Goal: Task Accomplishment & Management: Manage account settings

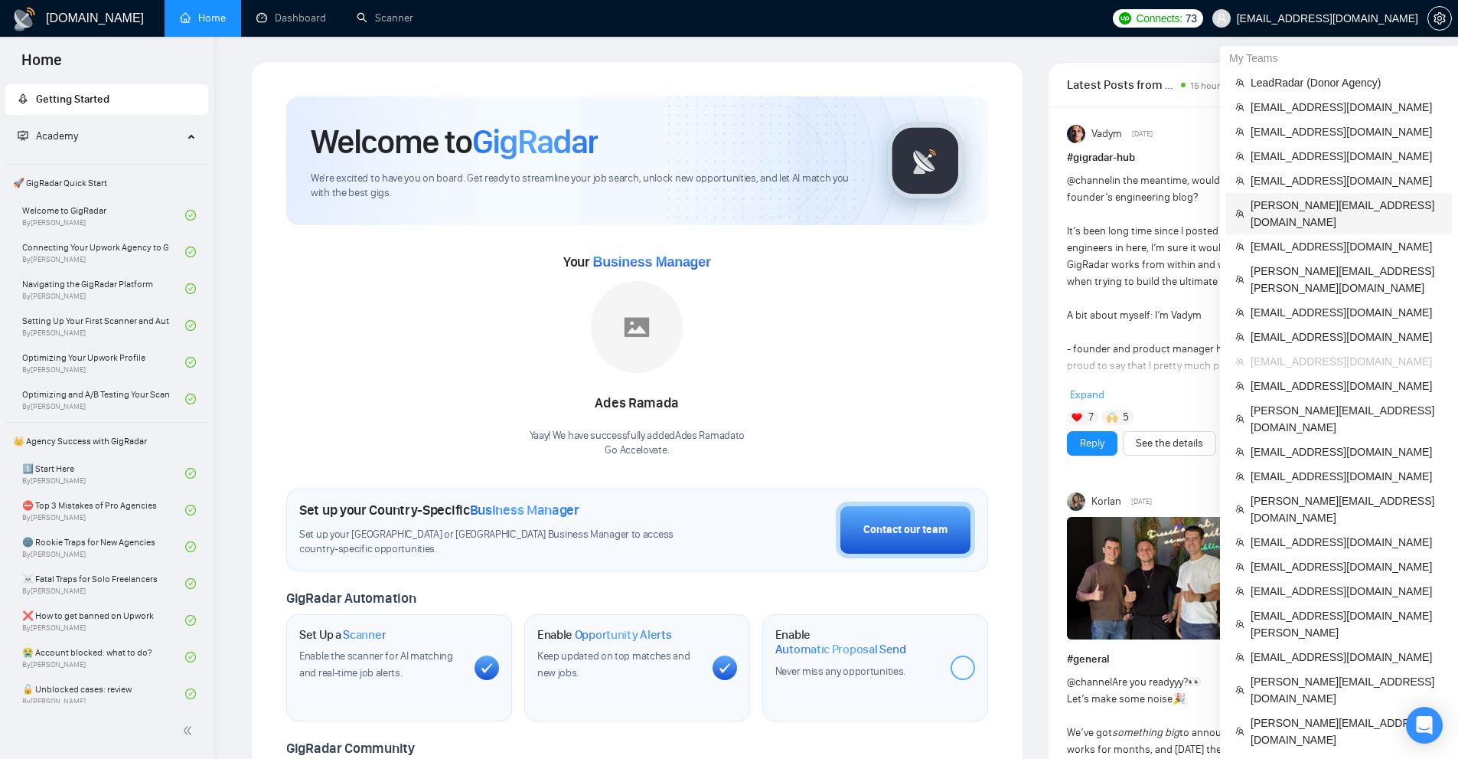
click at [1287, 216] on li "[PERSON_NAME][EMAIL_ADDRESS][DOMAIN_NAME]" at bounding box center [1339, 213] width 226 height 41
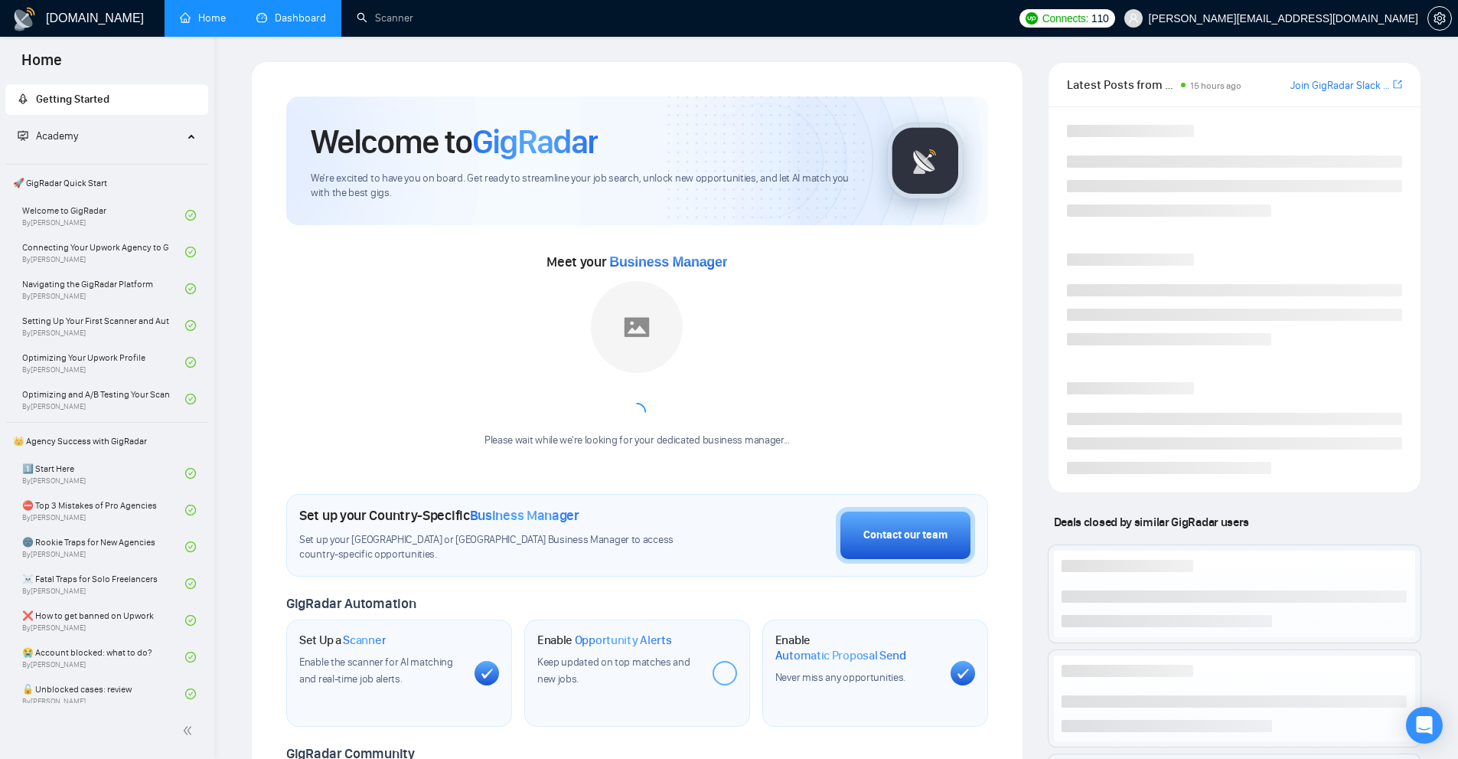
click at [314, 15] on link "Dashboard" at bounding box center [291, 17] width 70 height 13
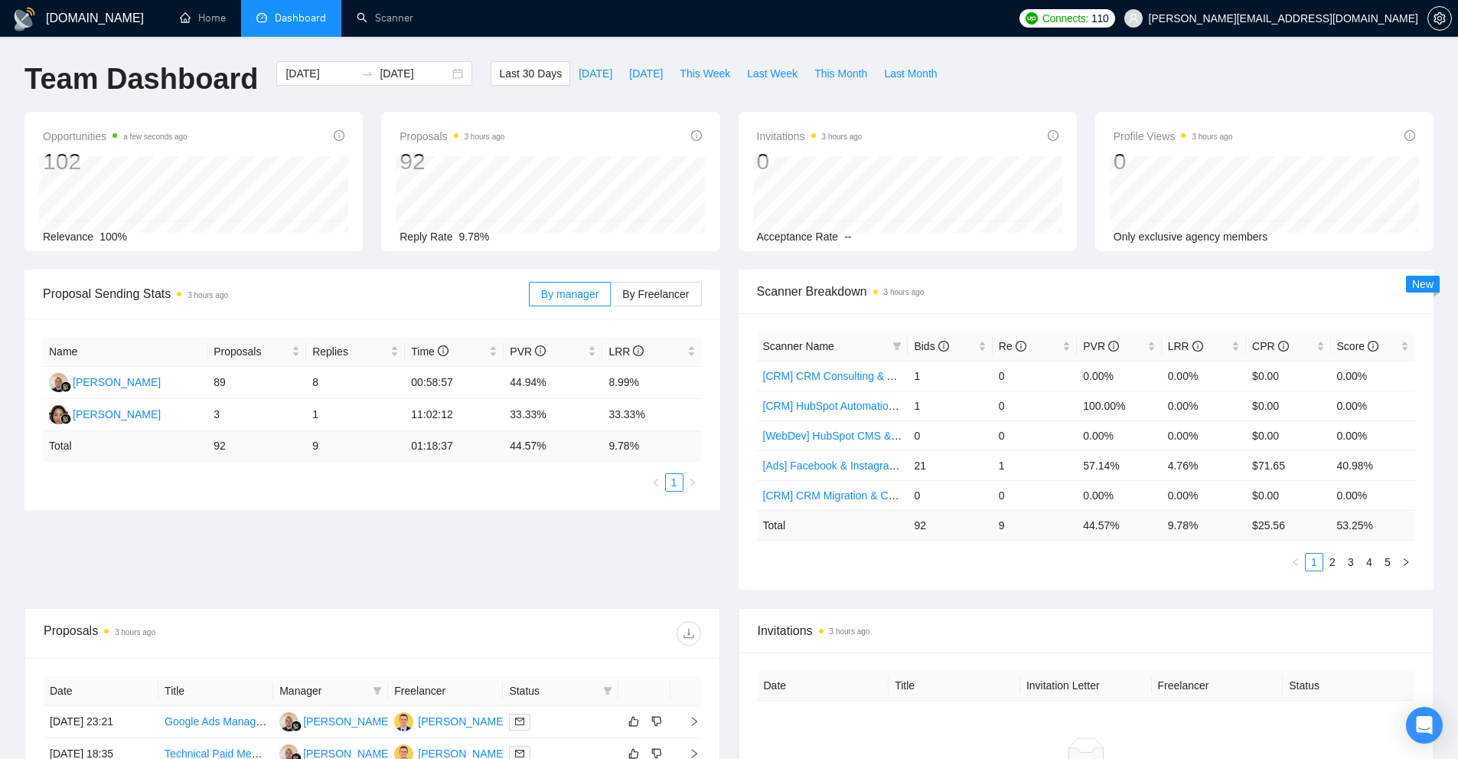
scroll to position [153, 0]
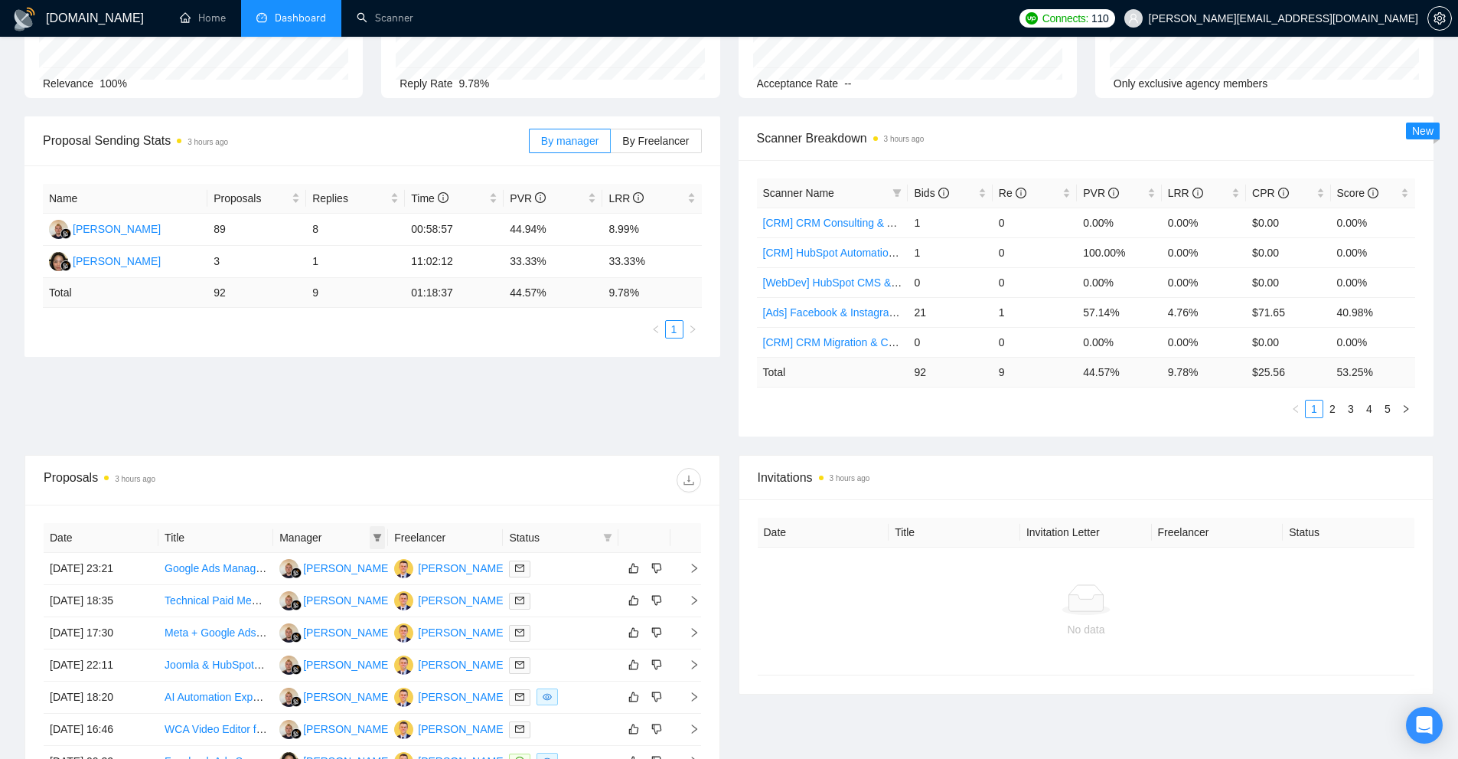
click at [375, 539] on icon "filter" at bounding box center [377, 537] width 9 height 9
click at [334, 571] on span "[PERSON_NAME]" at bounding box center [358, 566] width 88 height 12
checkbox input "true"
click at [334, 592] on span "[PERSON_NAME]" at bounding box center [358, 591] width 88 height 12
checkbox input "true"
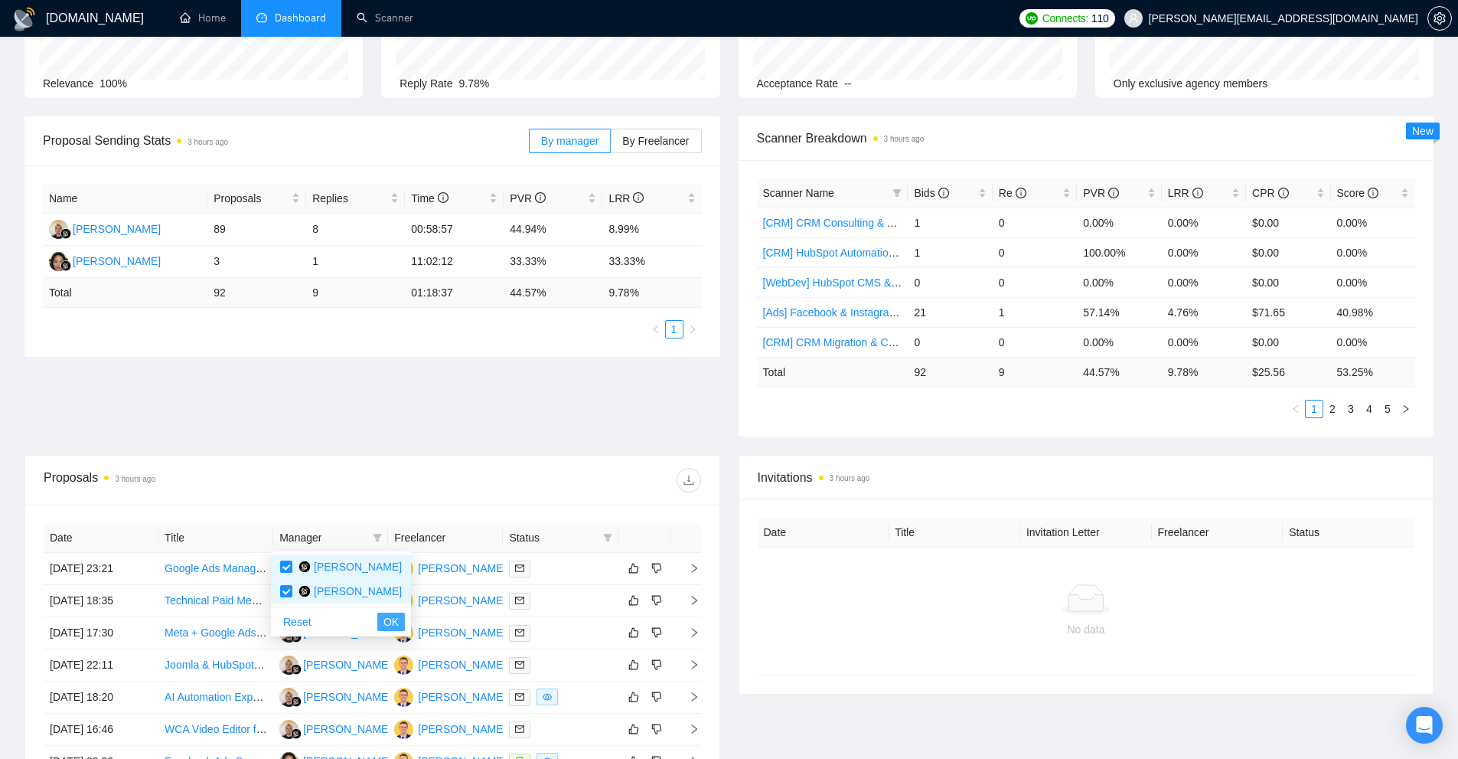
click at [384, 613] on span "OK" at bounding box center [391, 621] width 15 height 17
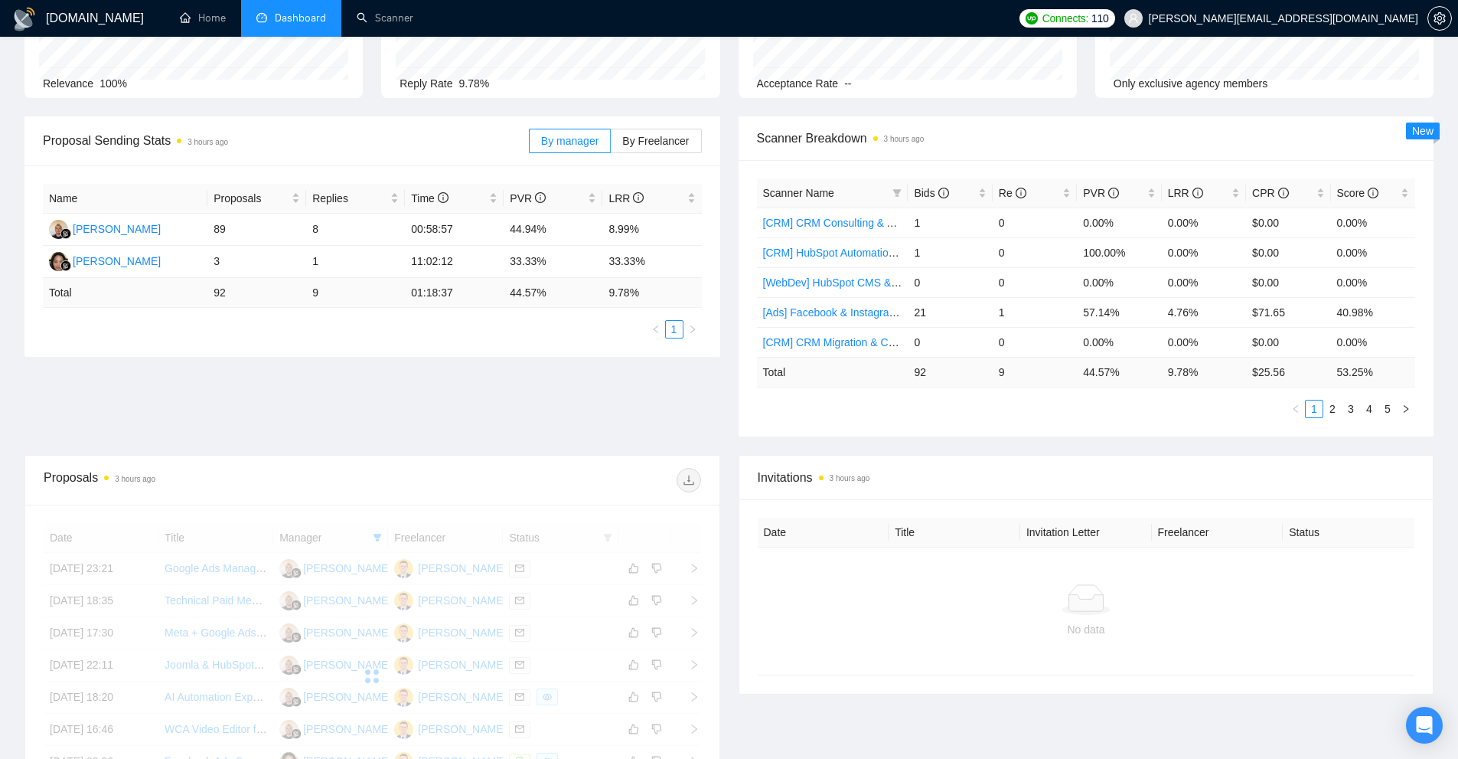
scroll to position [306, 0]
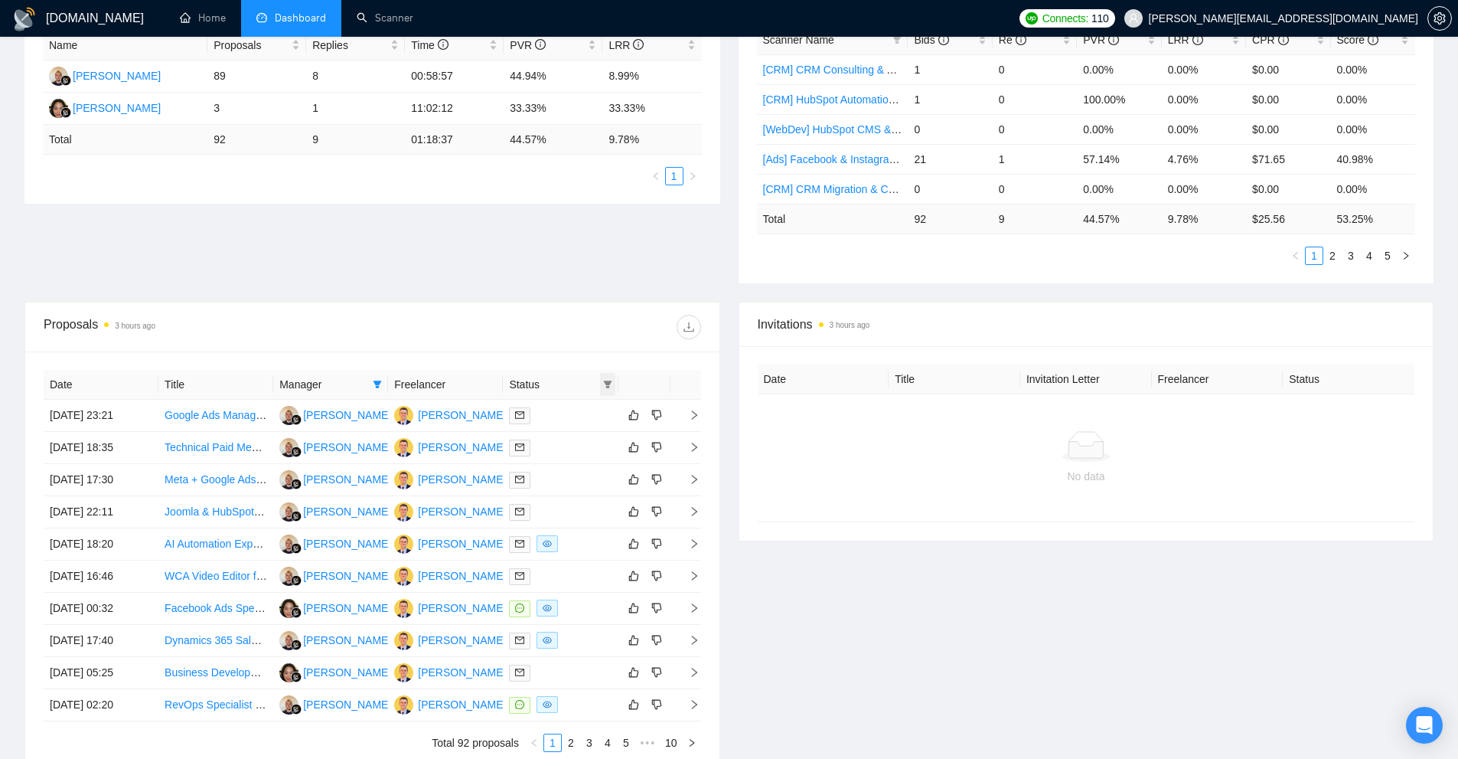
click at [602, 389] on span at bounding box center [607, 384] width 15 height 23
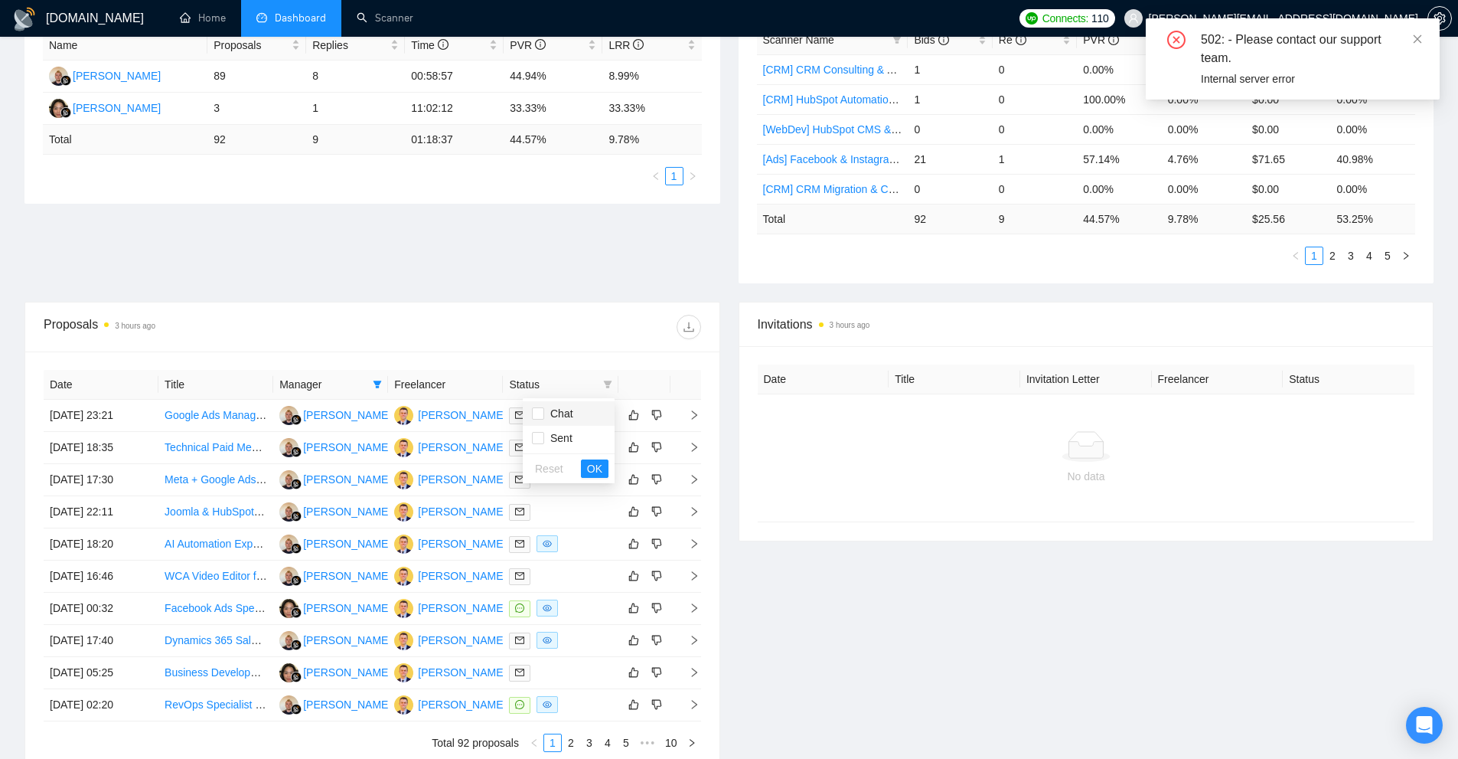
click at [568, 422] on li "Chat" at bounding box center [569, 413] width 92 height 24
checkbox input "true"
click at [591, 464] on span "OK" at bounding box center [594, 468] width 15 height 17
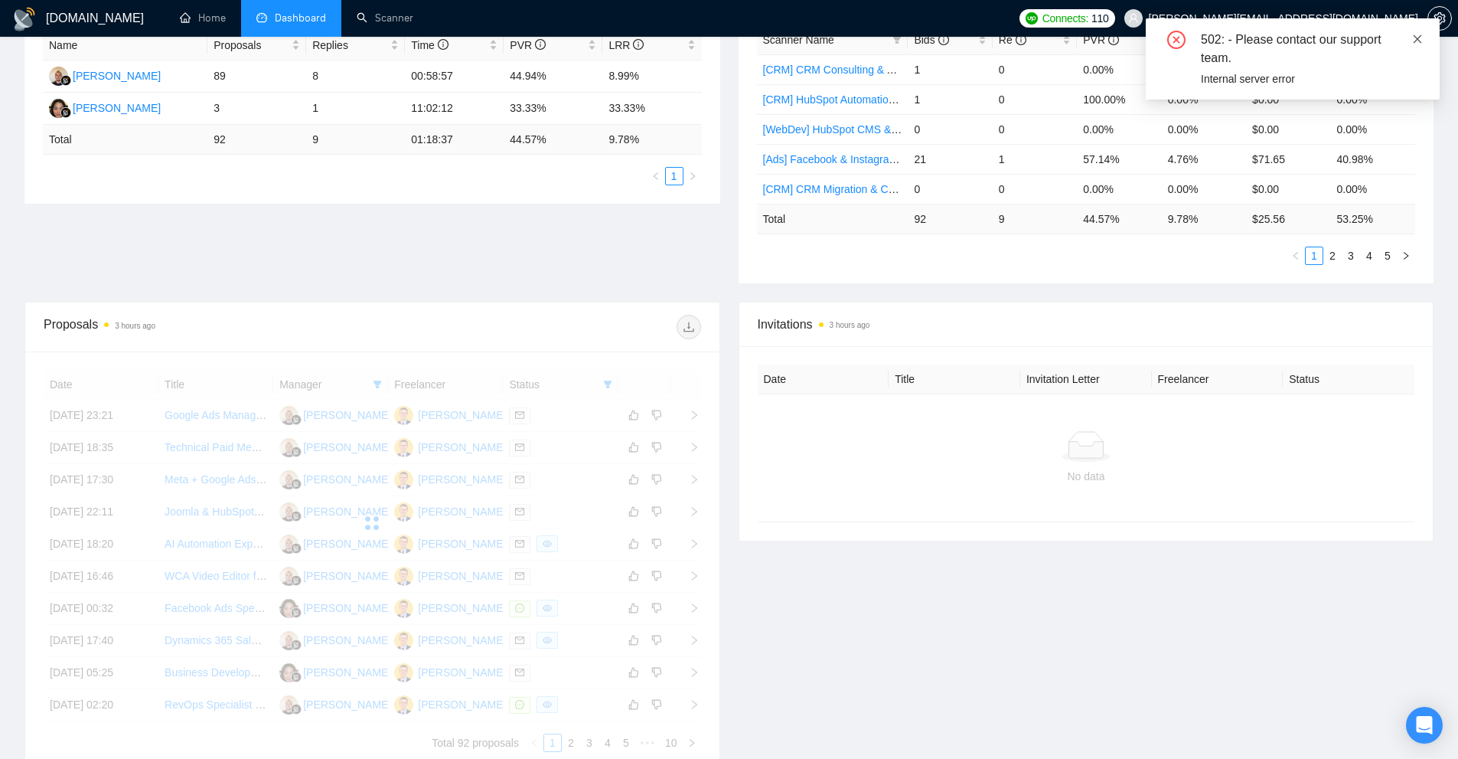
click at [1417, 41] on icon "close" at bounding box center [1417, 39] width 11 height 11
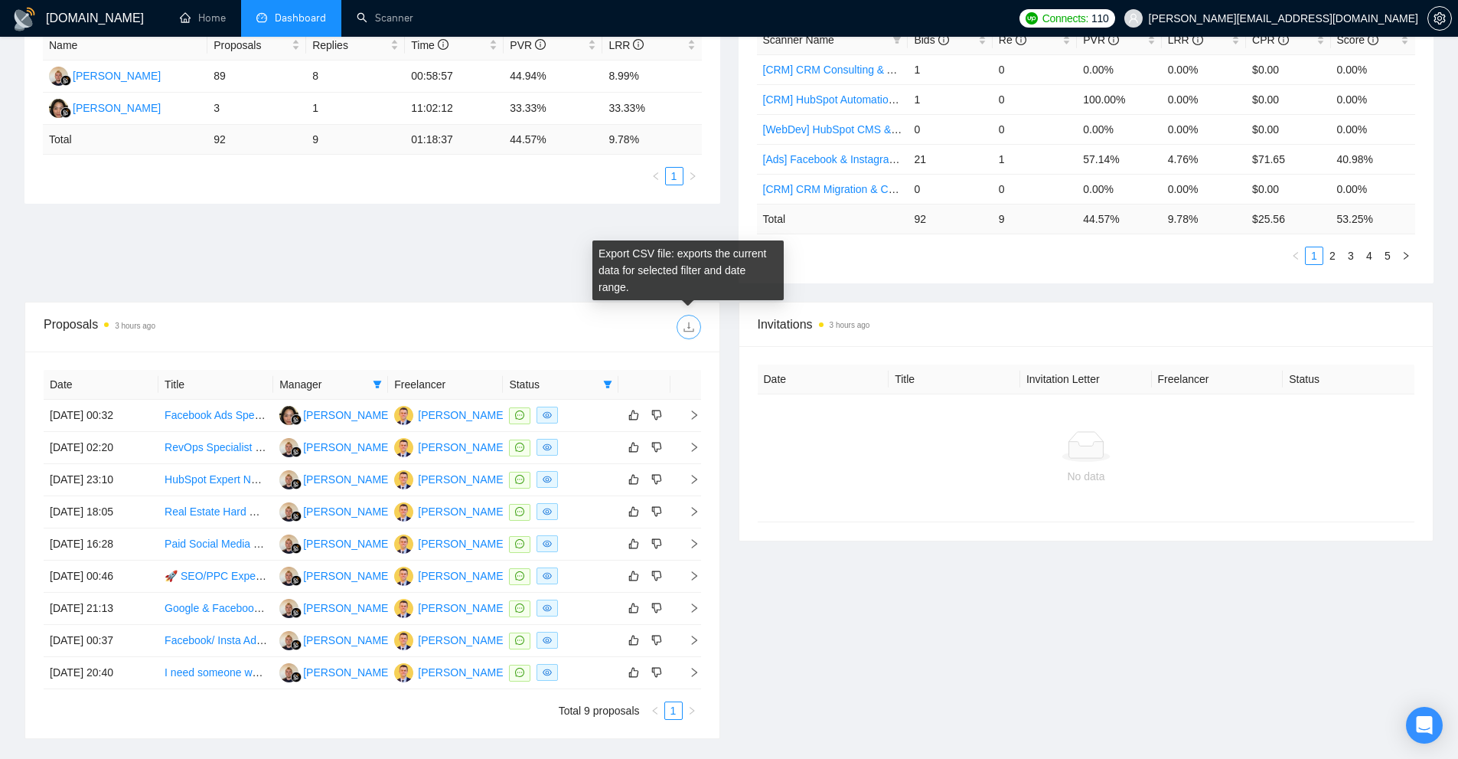
click at [697, 322] on span "download" at bounding box center [688, 327] width 23 height 12
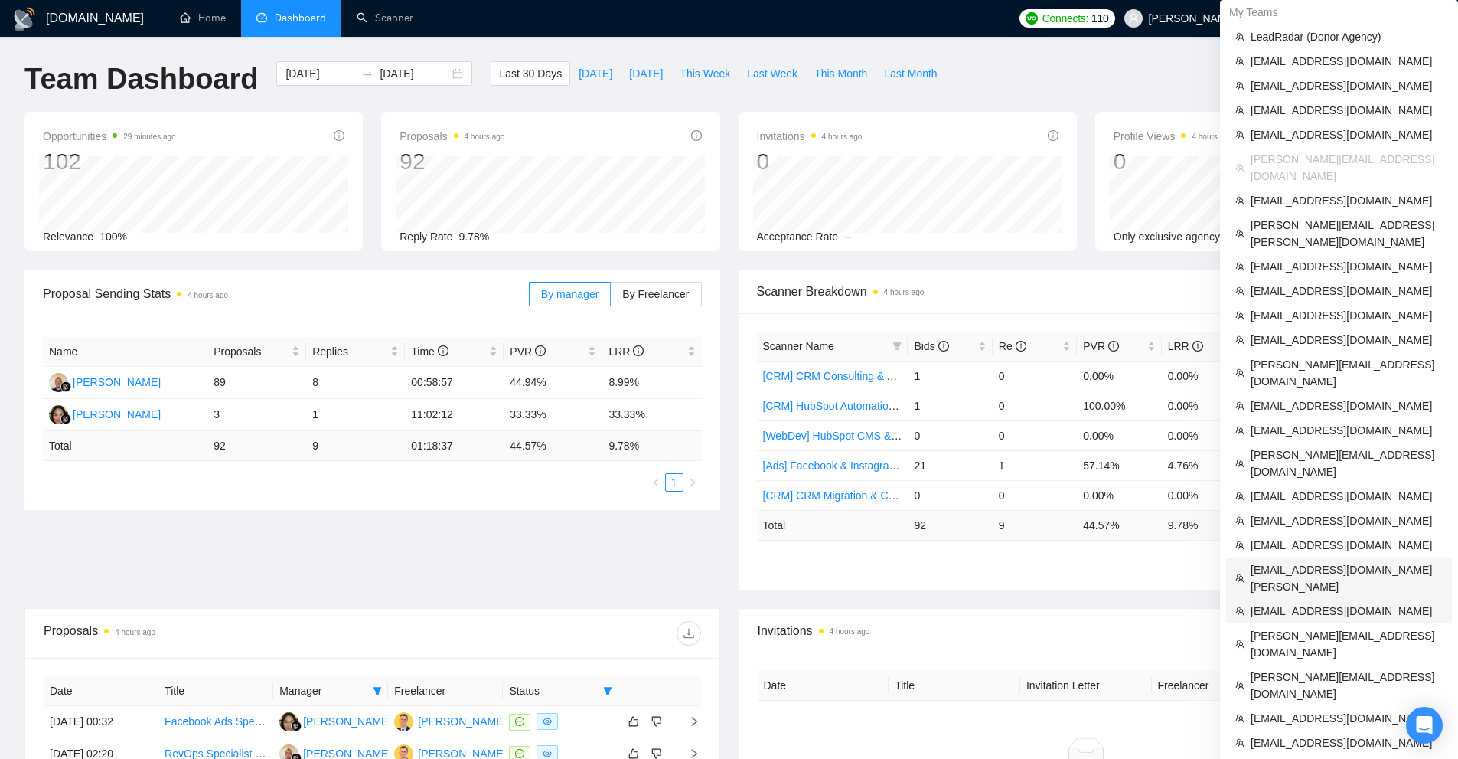
scroll to position [306, 0]
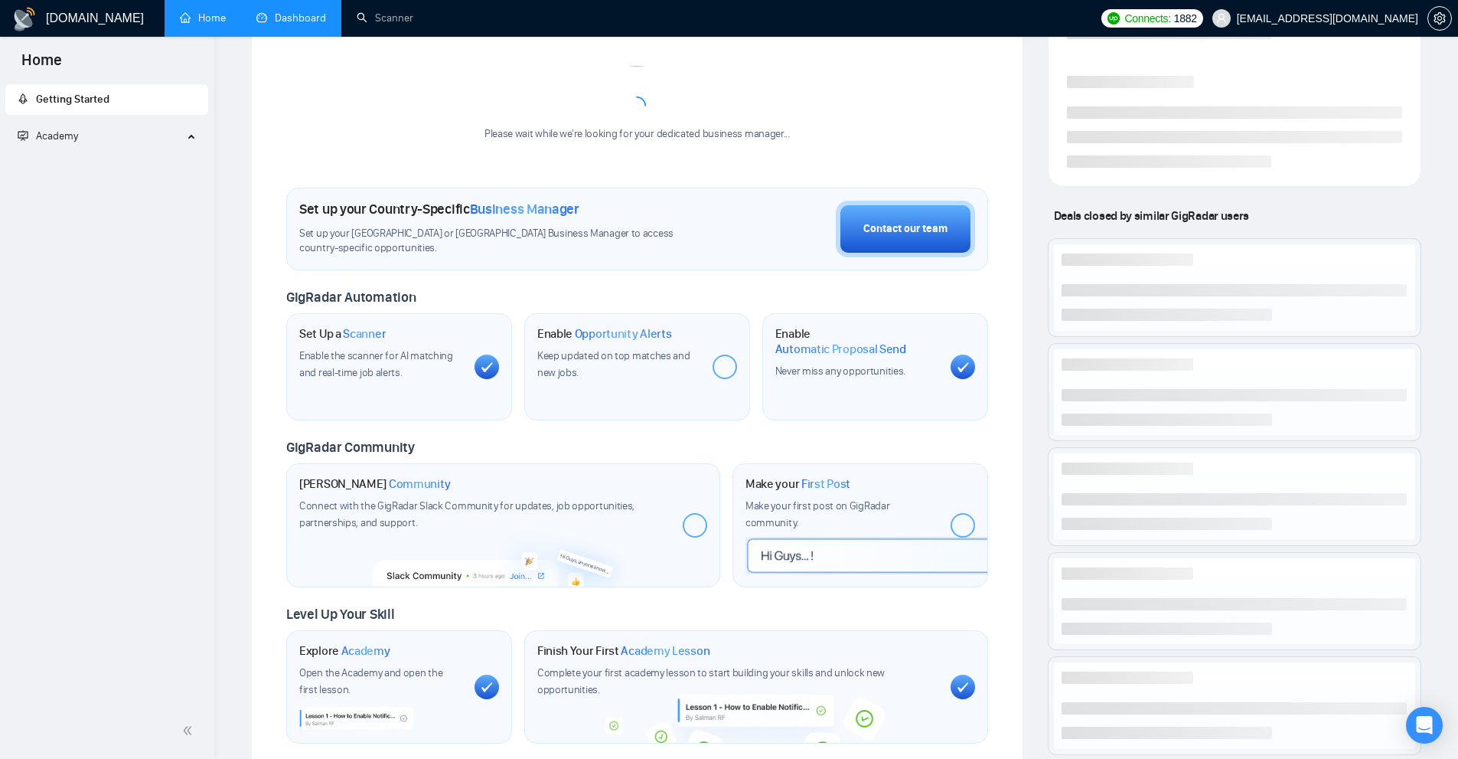
scroll to position [444, 0]
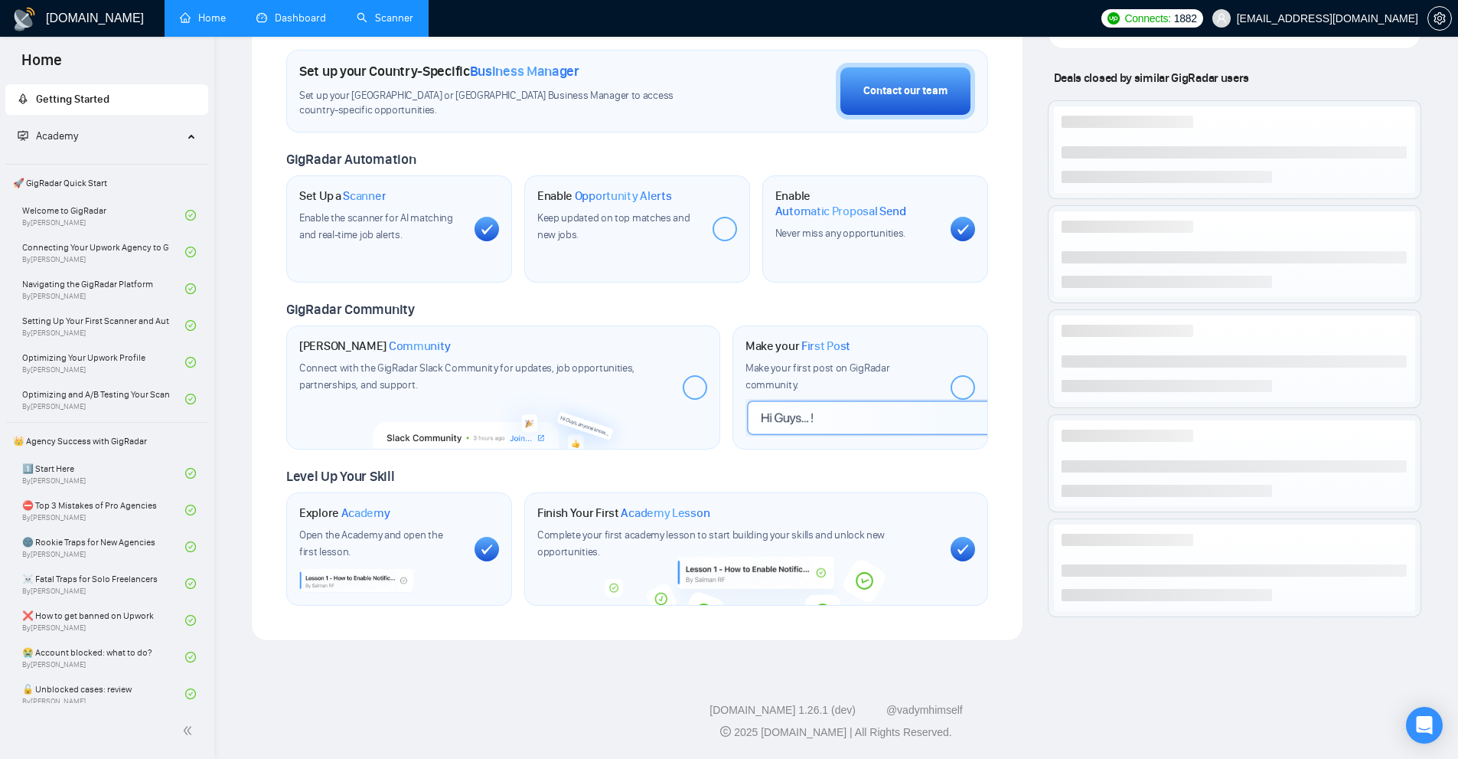
click at [413, 19] on link "Scanner" at bounding box center [385, 17] width 57 height 13
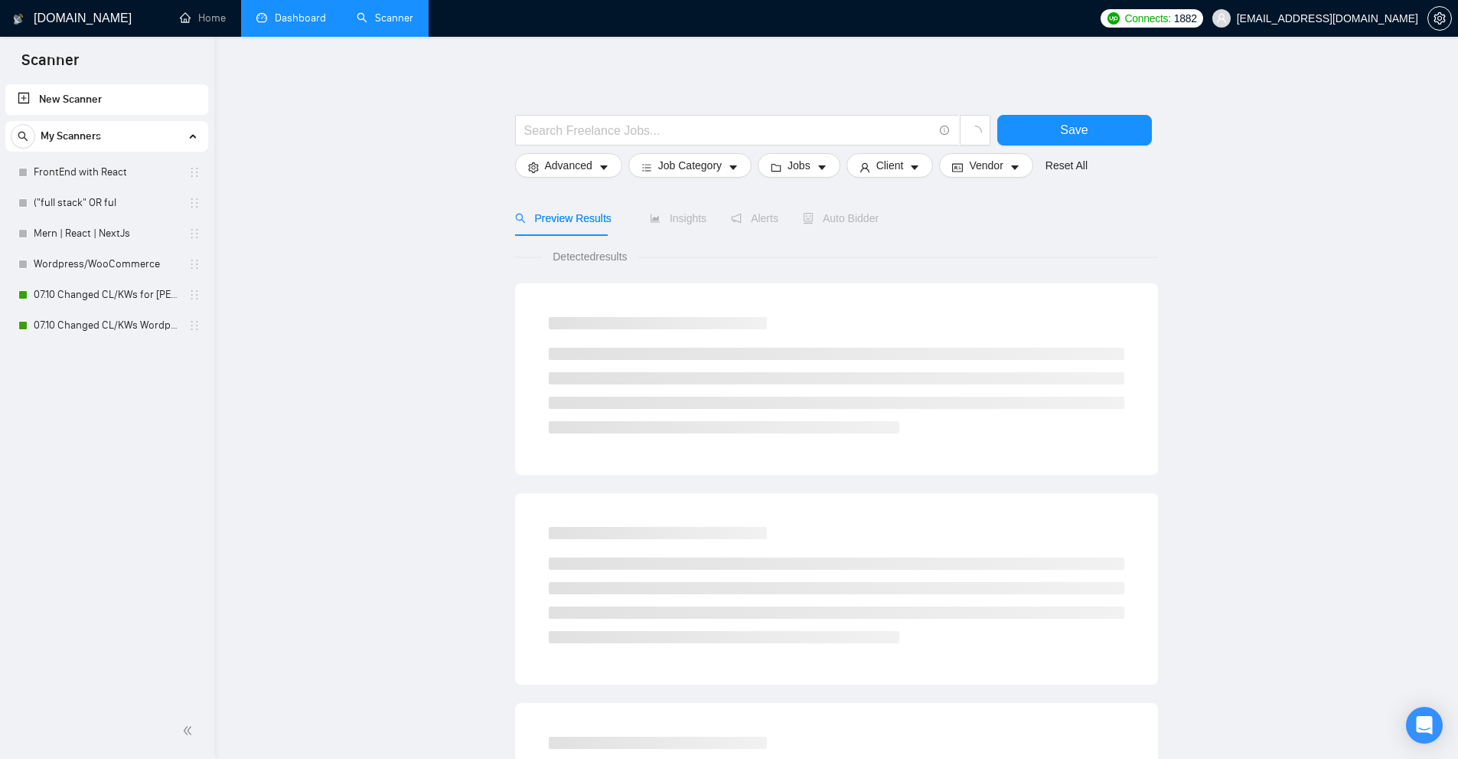
click at [290, 14] on link "Dashboard" at bounding box center [291, 17] width 70 height 13
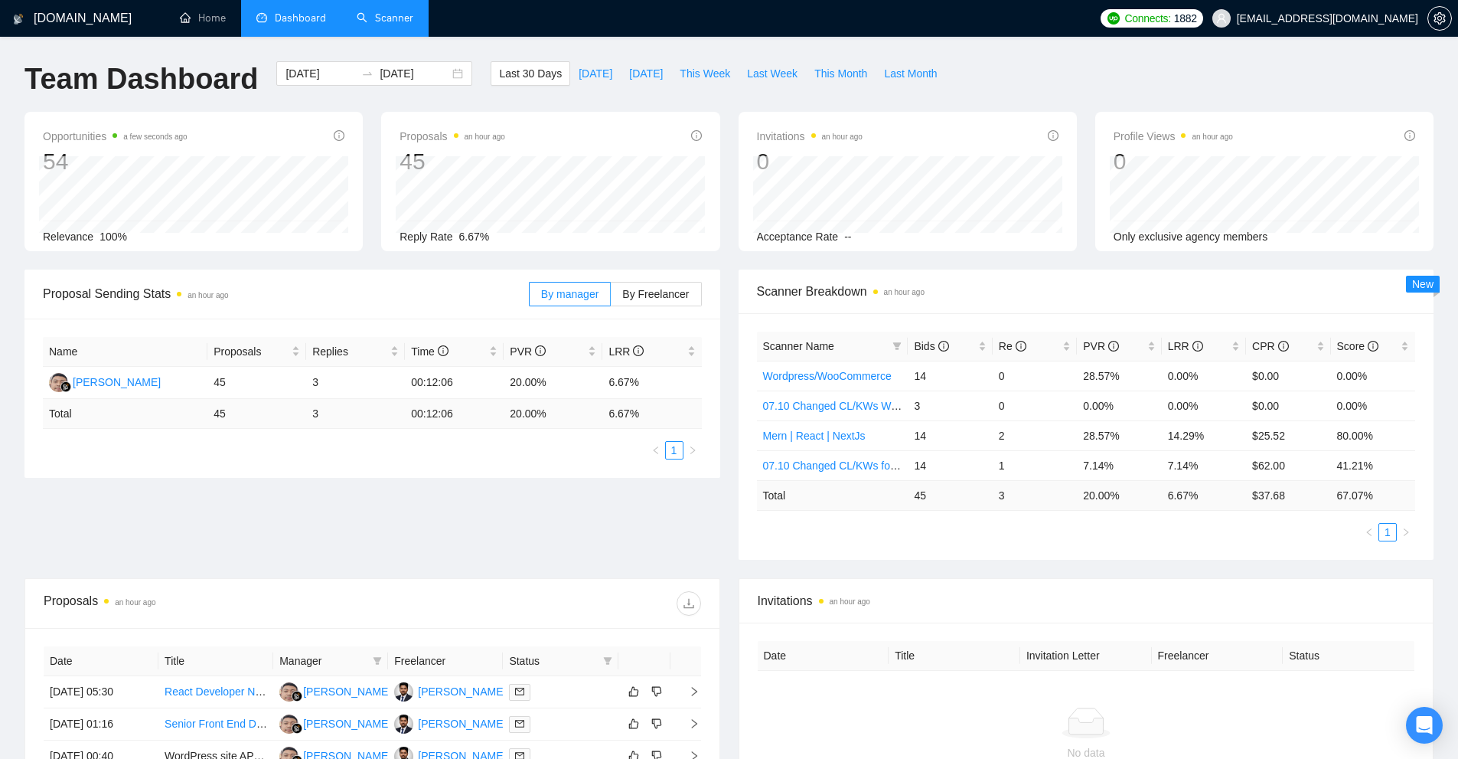
scroll to position [153, 0]
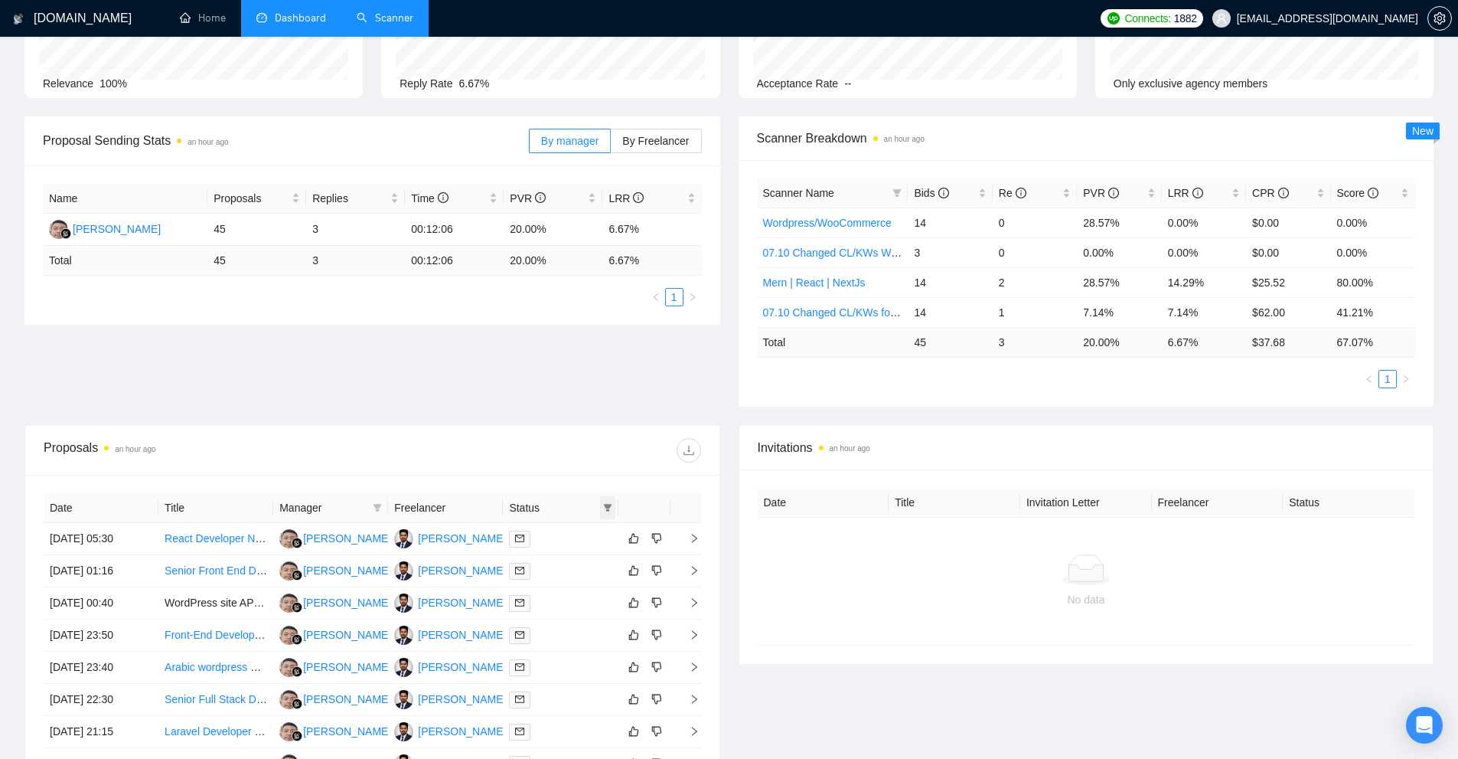
click at [613, 508] on span at bounding box center [607, 507] width 15 height 23
click at [370, 511] on span at bounding box center [377, 507] width 15 height 23
click at [338, 541] on span "[PERSON_NAME]" at bounding box center [349, 536] width 88 height 12
checkbox input "true"
click at [375, 593] on span "OK" at bounding box center [382, 591] width 15 height 17
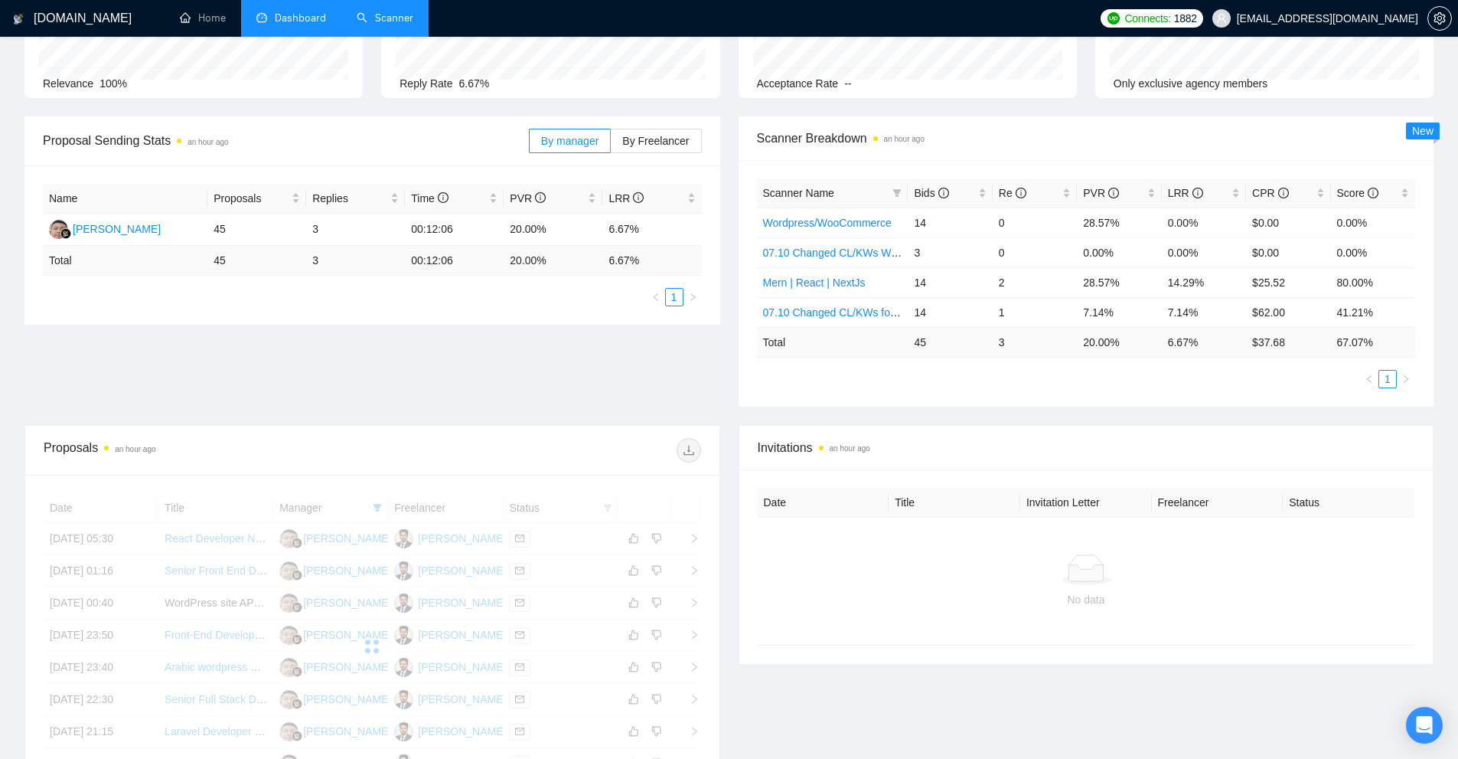
click at [609, 507] on div at bounding box center [373, 646] width 658 height 306
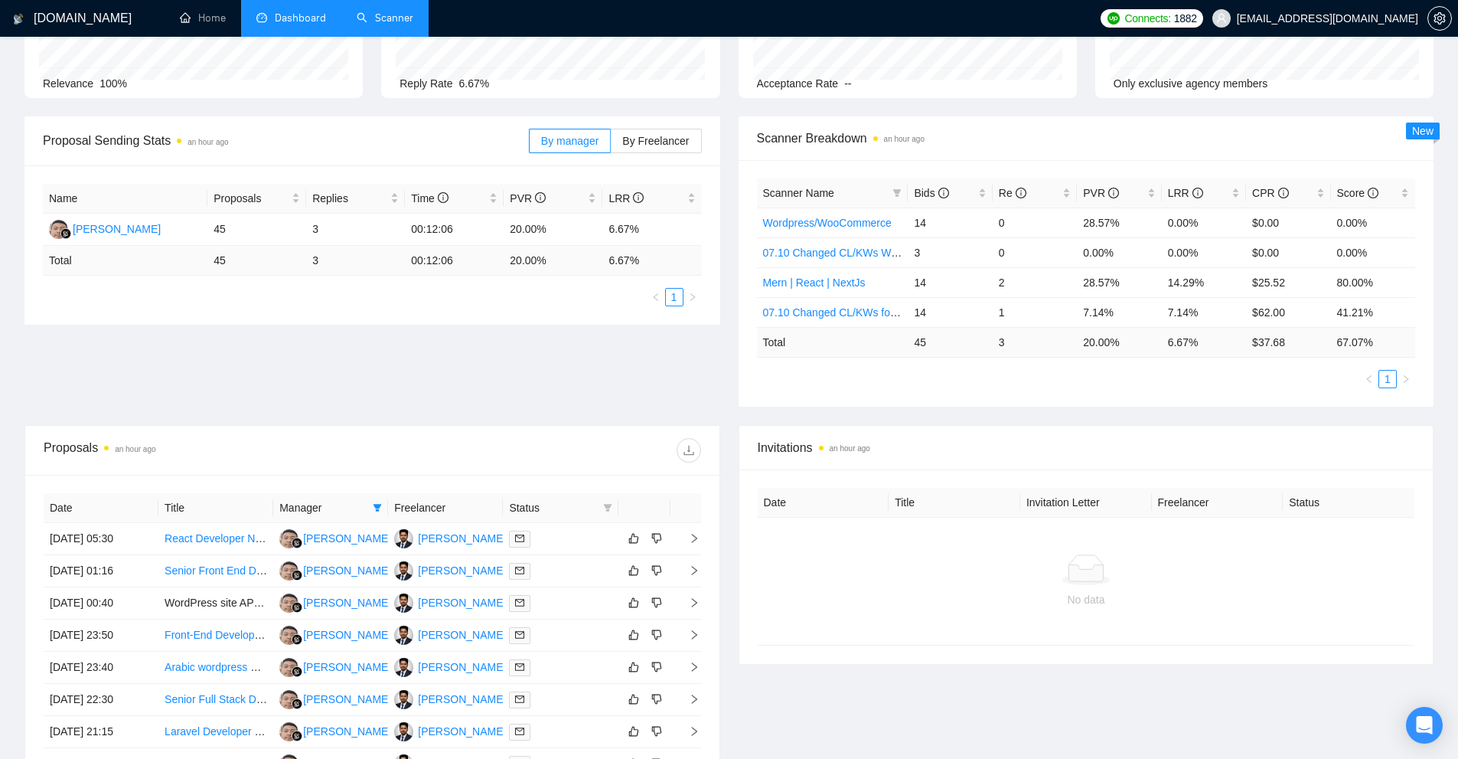
click at [609, 507] on icon "filter" at bounding box center [607, 508] width 8 height 8
click at [576, 542] on span "Chat" at bounding box center [568, 536] width 73 height 17
checkbox input "true"
click at [597, 594] on span "OK" at bounding box center [594, 591] width 15 height 17
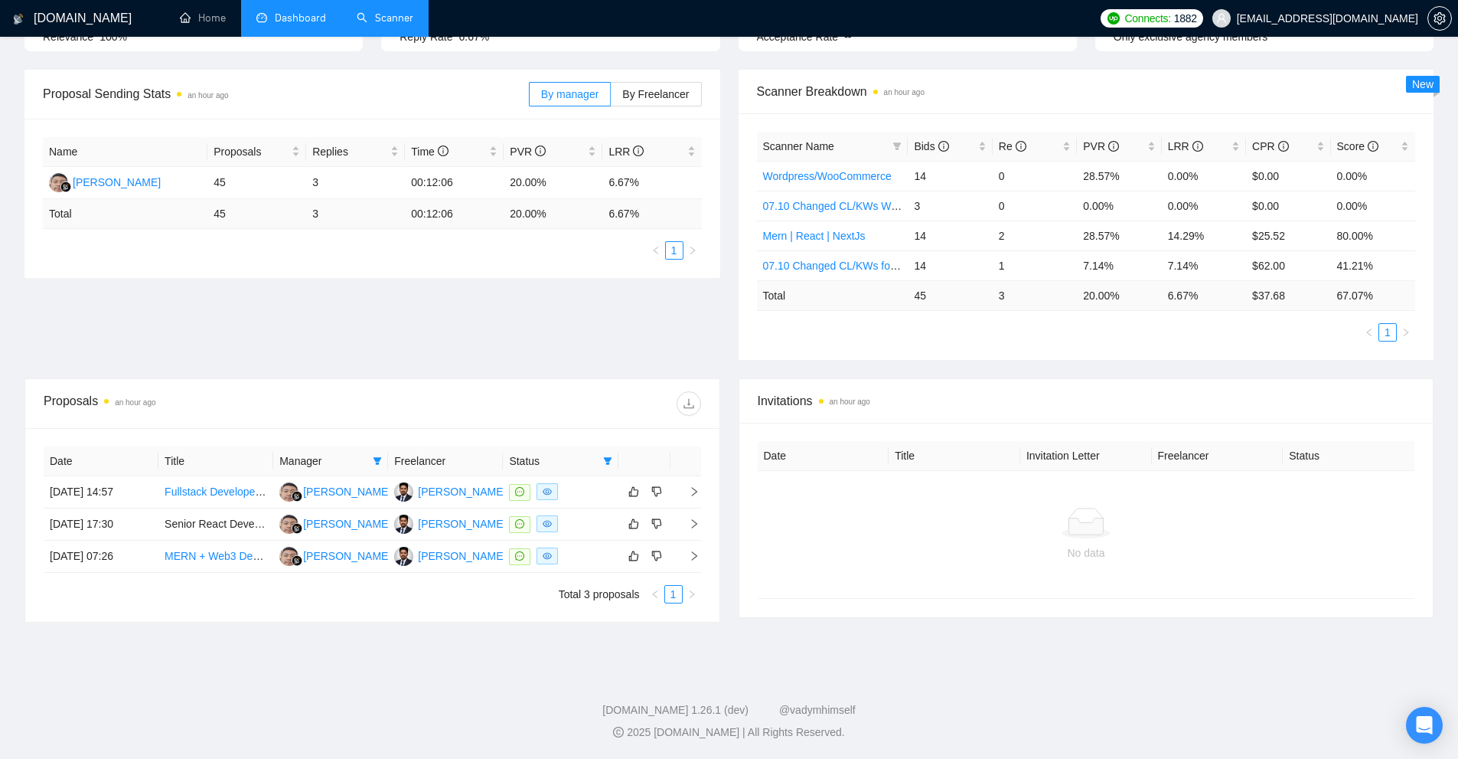
scroll to position [200, 0]
click at [695, 397] on span "download" at bounding box center [688, 403] width 23 height 12
